Goal: Find specific page/section

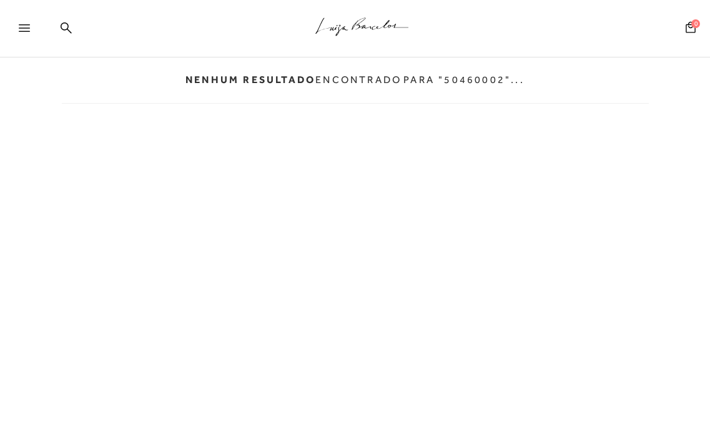
click at [18, 27] on div at bounding box center [20, 28] width 41 height 25
click at [32, 37] on div at bounding box center [30, 31] width 22 height 19
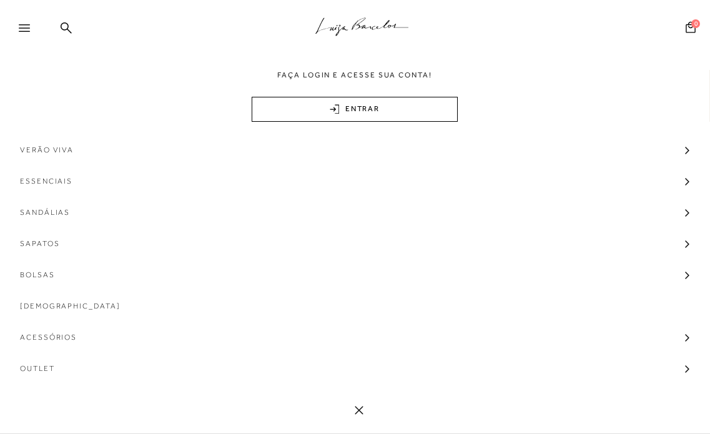
click at [57, 27] on div ".a{fill-rule:evenodd;stroke:#000!important;stroke-width:0!important;}" at bounding box center [375, 28] width 669 height 57
click at [19, 23] on div at bounding box center [20, 28] width 41 height 25
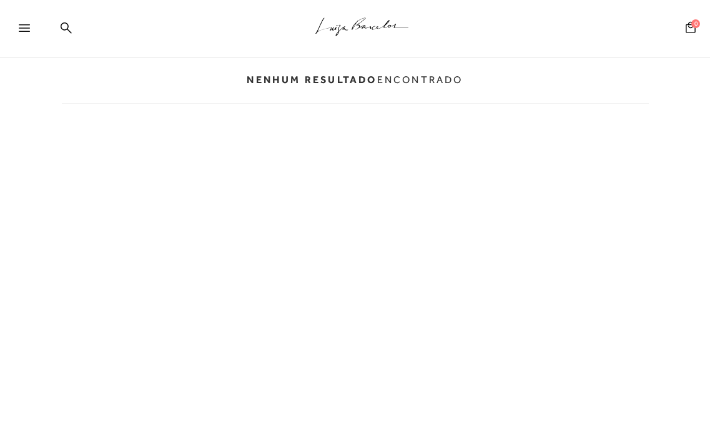
drag, startPoint x: 342, startPoint y: 218, endPoint x: 362, endPoint y: 192, distance: 32.5
click at [339, 216] on div "Nenhum resultado encontrado" at bounding box center [355, 241] width 606 height 480
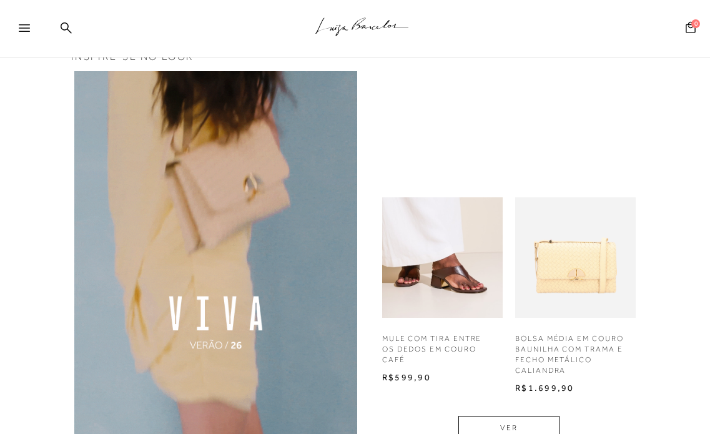
scroll to position [326, 0]
